Goal: Information Seeking & Learning: Learn about a topic

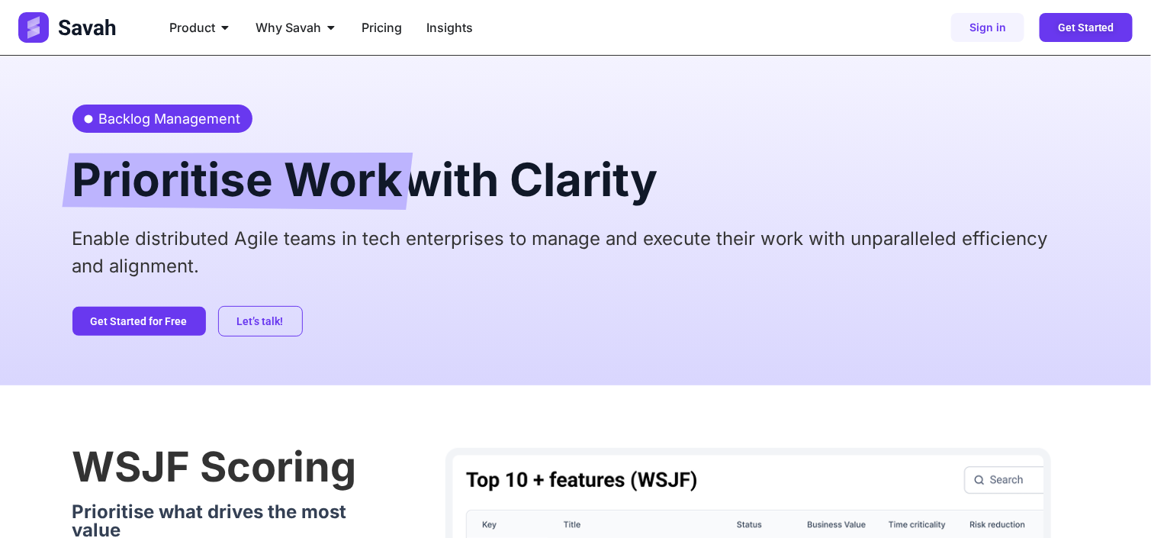
click at [143, 111] on span "Backlog Management" at bounding box center [168, 118] width 146 height 21
copy span "Backlog Management"
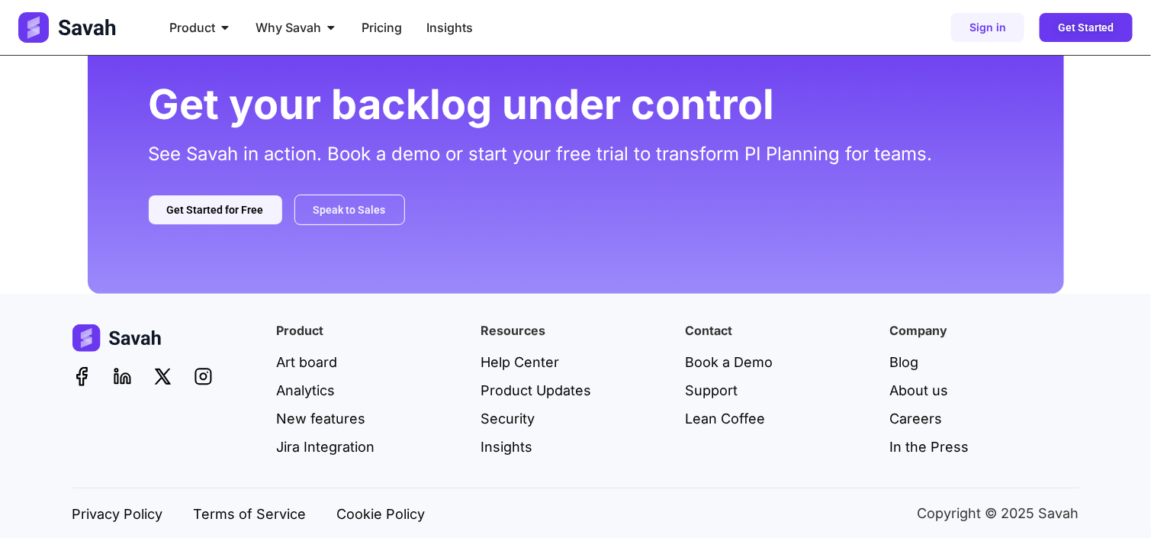
scroll to position [2203, 0]
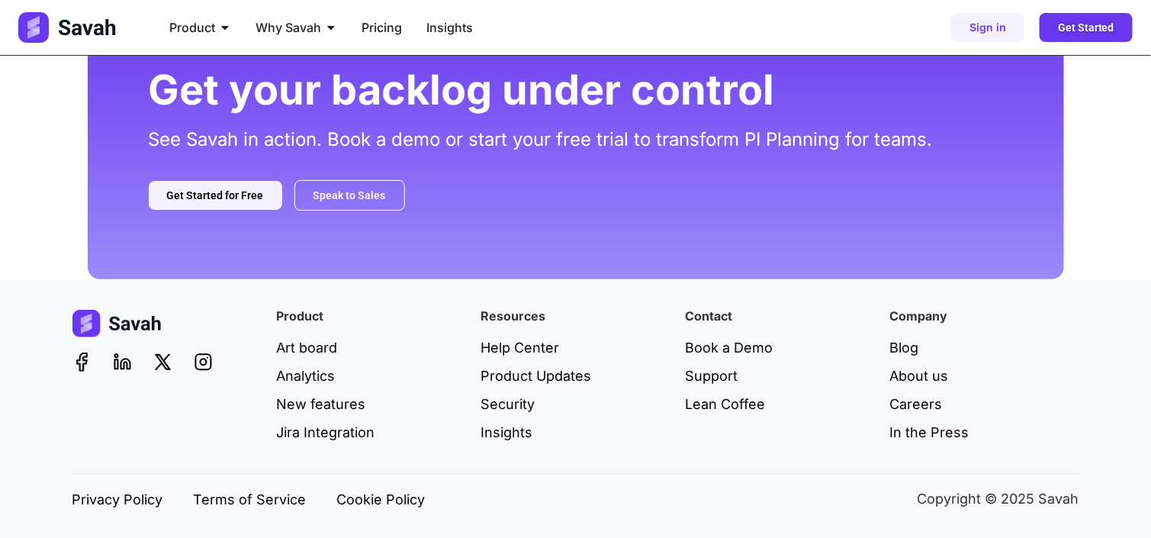
click at [82, 359] on icon at bounding box center [82, 362] width 10 height 18
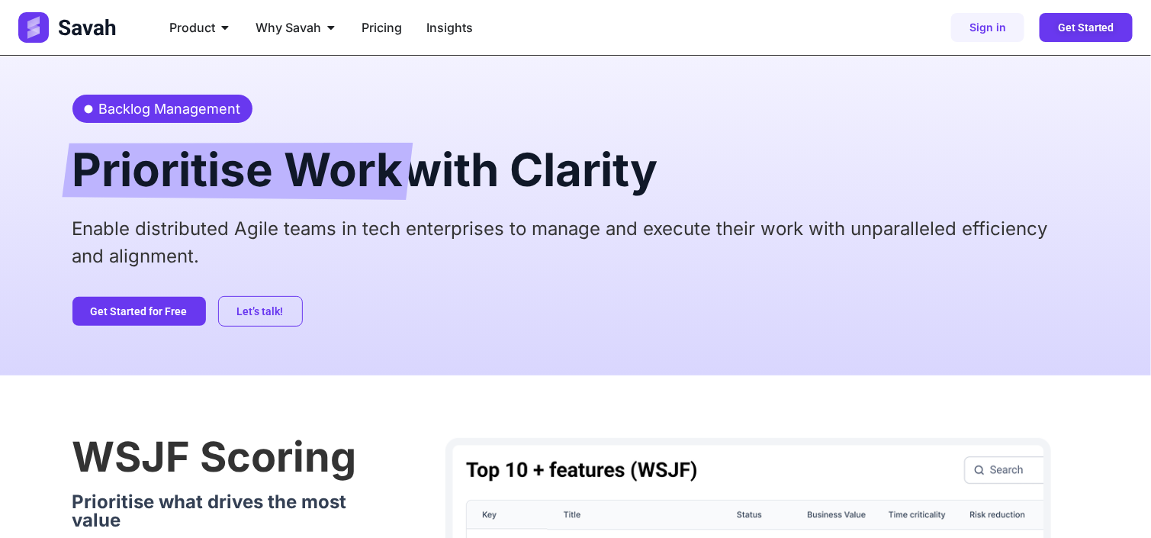
scroll to position [0, 0]
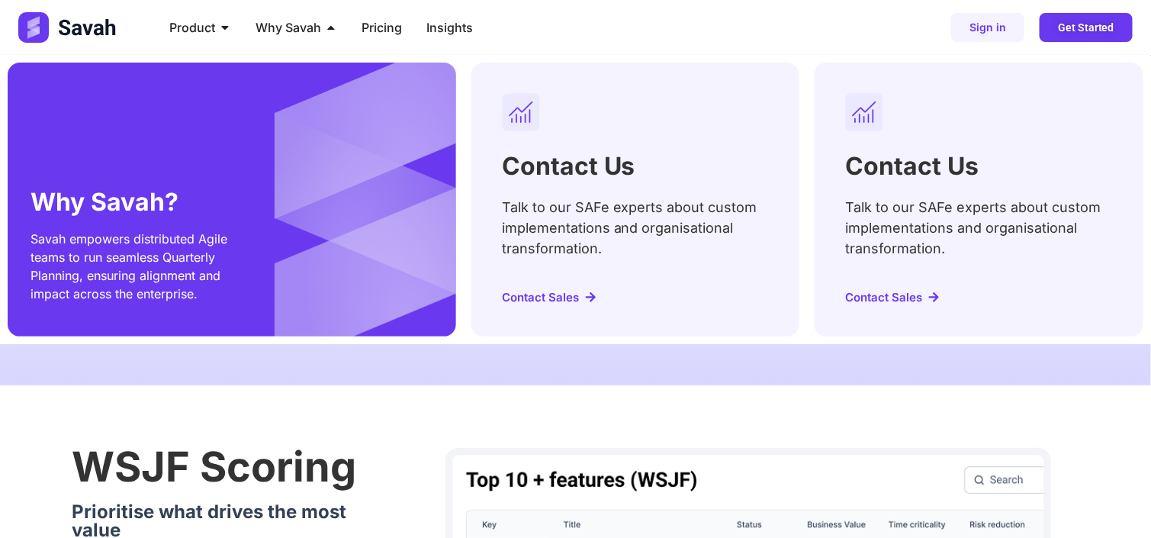
click at [559, 301] on span "Contact Sales" at bounding box center [540, 296] width 77 height 11
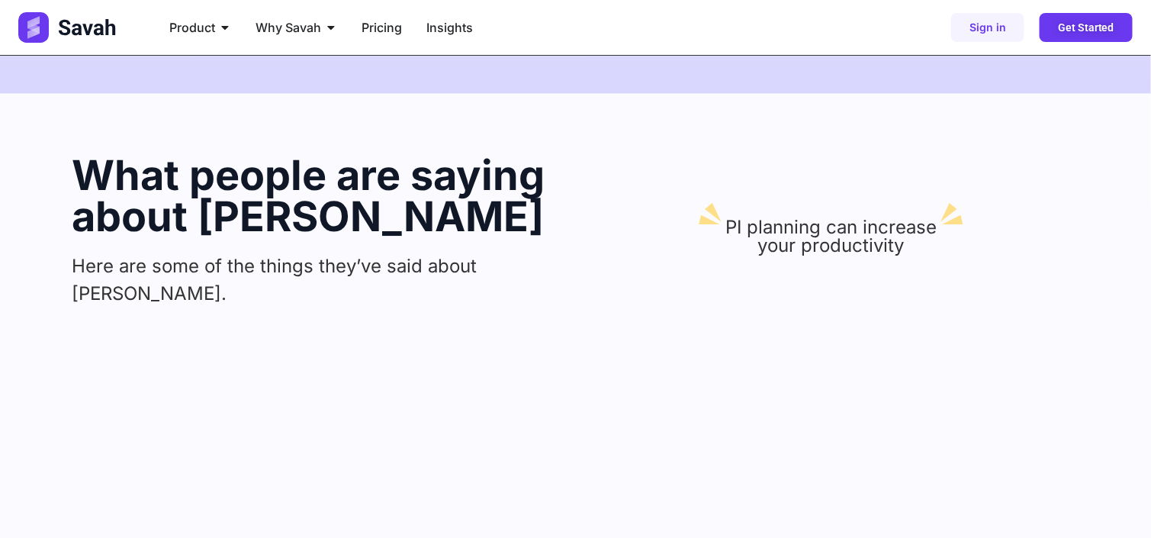
scroll to position [1177, 0]
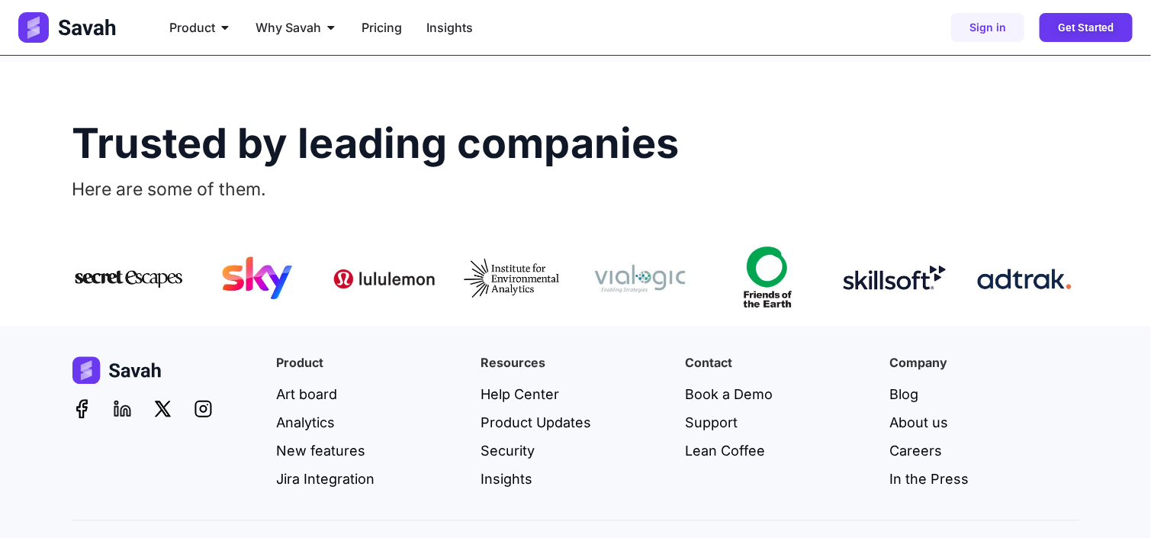
click at [114, 407] on icon at bounding box center [115, 411] width 3 height 9
click at [119, 399] on icon at bounding box center [122, 408] width 19 height 19
click at [83, 400] on icon at bounding box center [82, 409] width 10 height 18
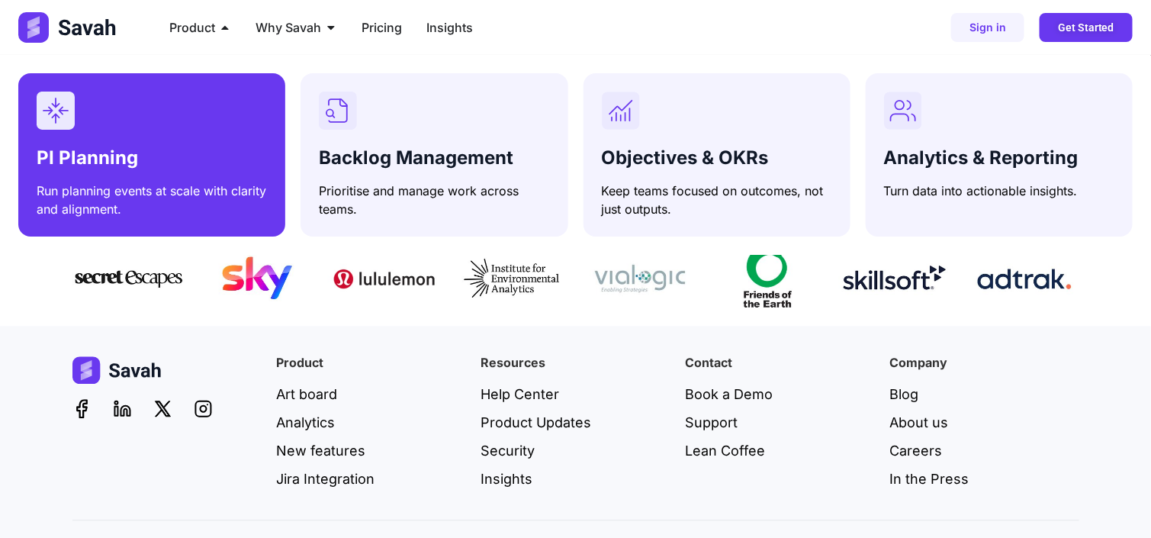
click at [177, 140] on div "PI Planning Run planning events at scale with clarity and alignment." at bounding box center [152, 155] width 230 height 127
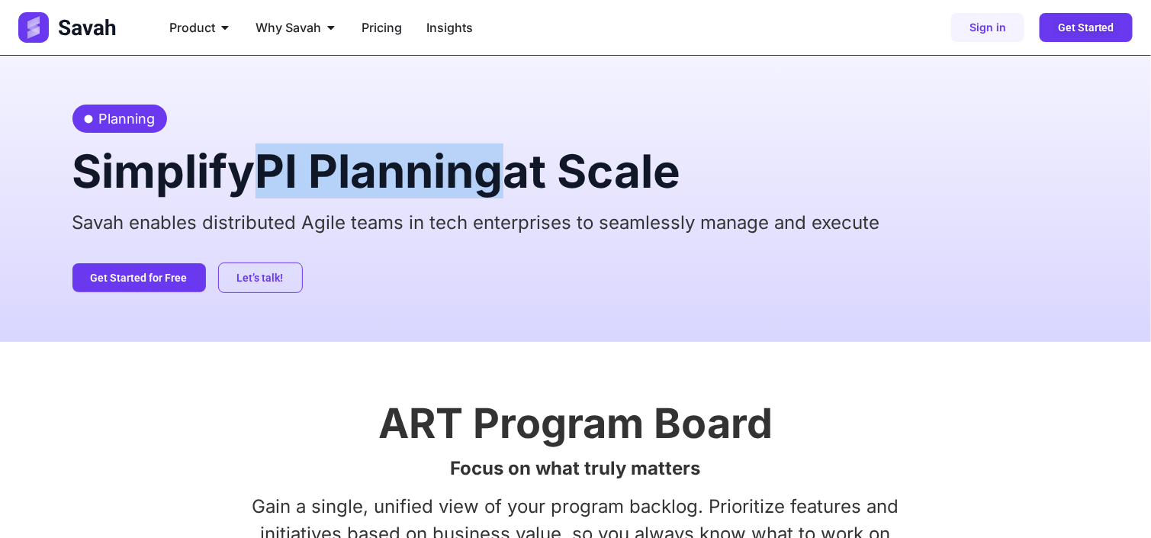
drag, startPoint x: 274, startPoint y: 172, endPoint x: 507, endPoint y: 182, distance: 233.7
click at [504, 182] on span "PI Planning" at bounding box center [380, 170] width 248 height 55
copy span "PI Planning"
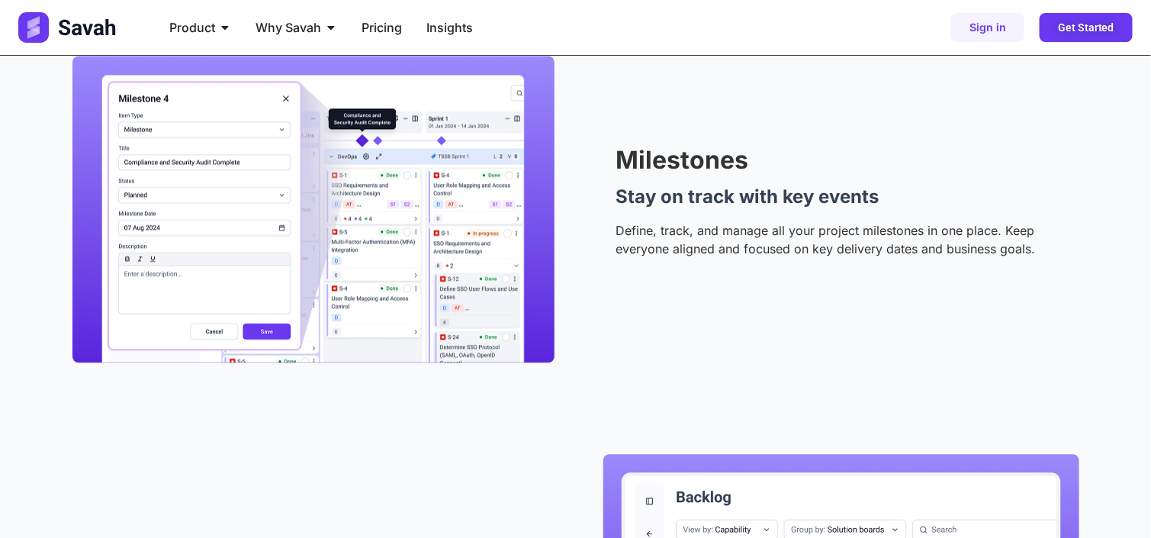
scroll to position [1388, 0]
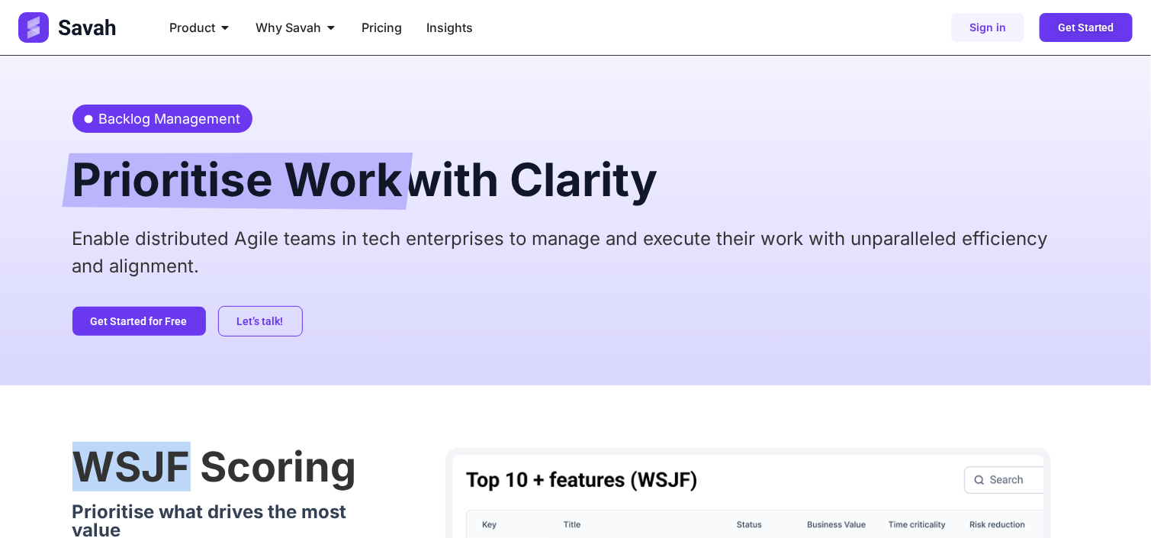
drag, startPoint x: 76, startPoint y: 459, endPoint x: 188, endPoint y: 462, distance: 112.2
click at [188, 462] on h2 "WSJF Scoring" at bounding box center [215, 466] width 286 height 41
copy h2 "WSJF"
